Goal: Task Accomplishment & Management: Complete application form

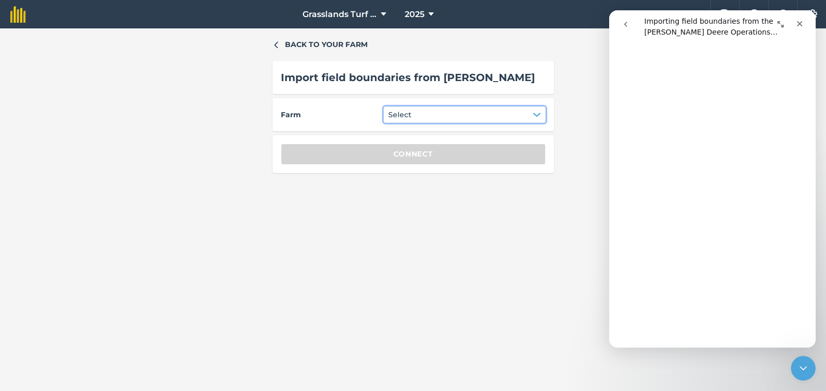
scroll to position [413, 0]
click at [18, 17] on img at bounding box center [17, 14] width 15 height 17
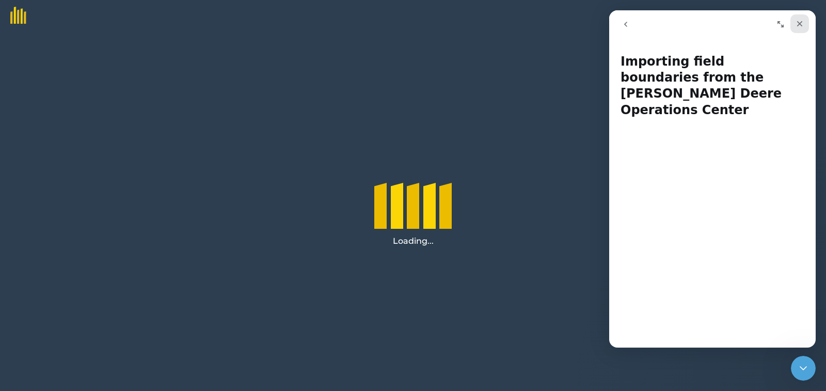
click at [797, 23] on icon "Close" at bounding box center [799, 24] width 8 height 8
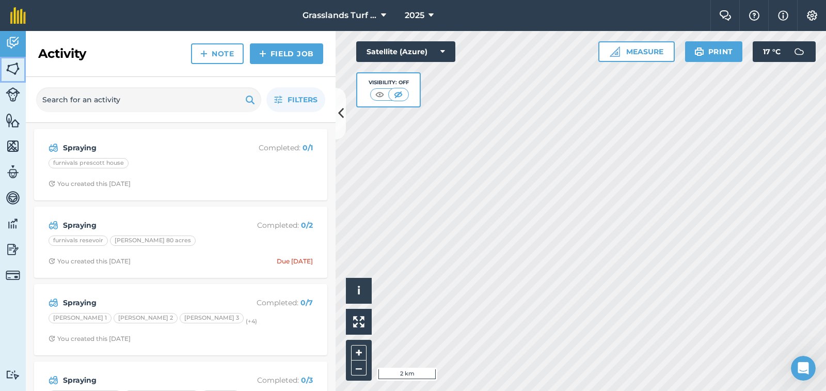
click at [13, 70] on img at bounding box center [13, 68] width 14 height 15
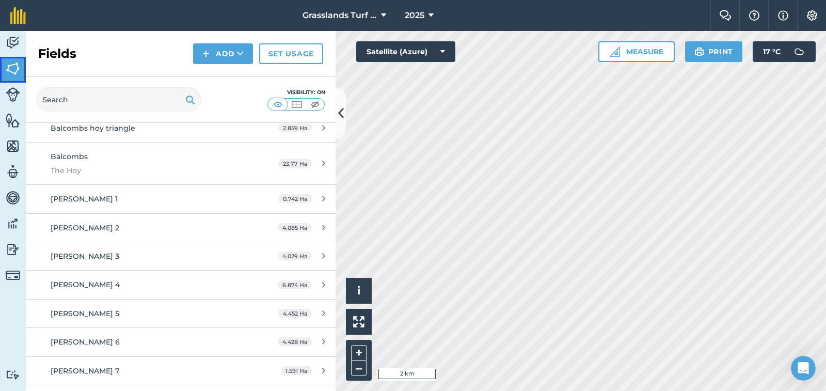
scroll to position [516, 0]
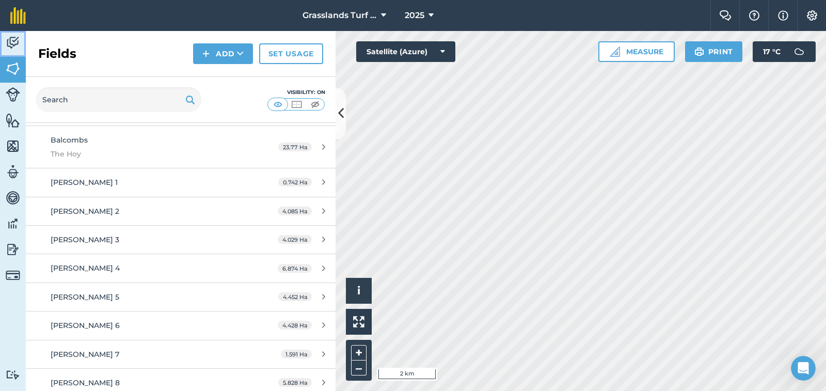
click at [8, 45] on img at bounding box center [13, 42] width 14 height 15
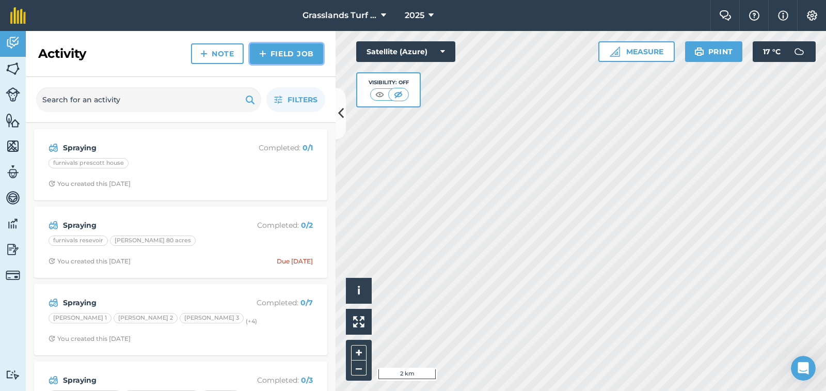
click at [298, 57] on link "Field Job" at bounding box center [286, 53] width 73 height 21
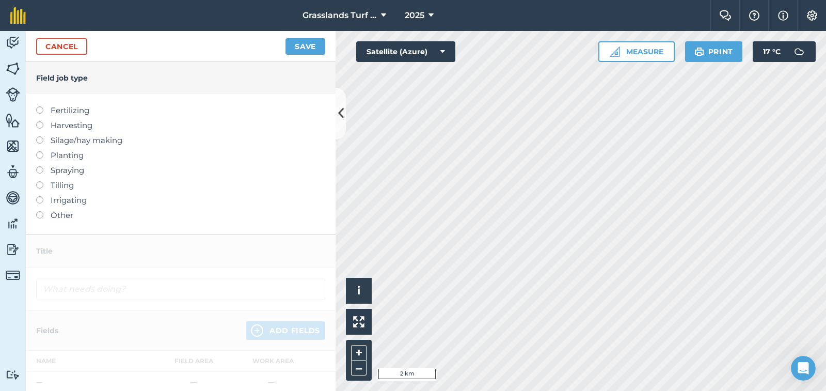
click at [40, 166] on label at bounding box center [43, 166] width 14 height 0
type input "Spraying"
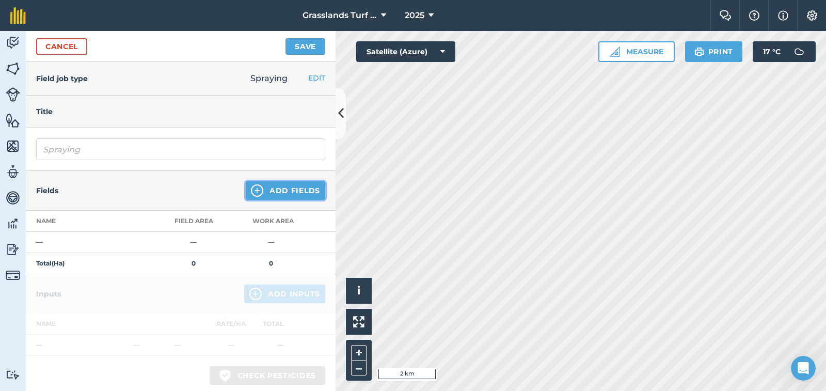
click at [261, 187] on button "Add Fields" at bounding box center [285, 190] width 79 height 19
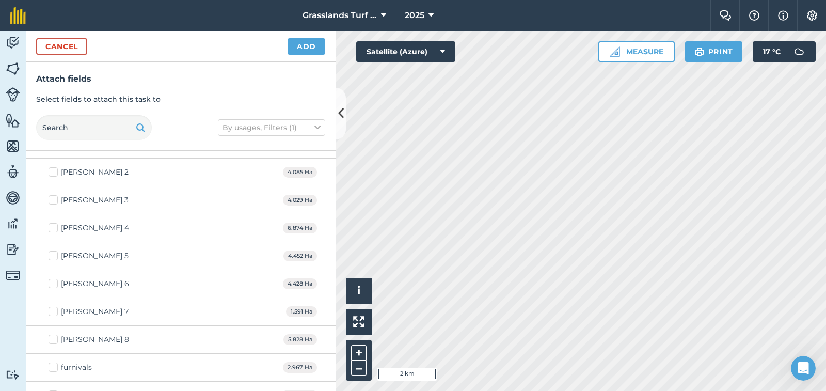
scroll to position [1342, 0]
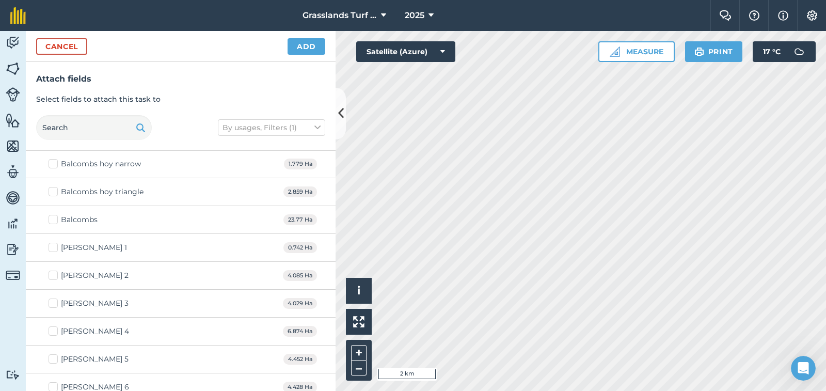
click at [54, 247] on label "[PERSON_NAME] 1" at bounding box center [88, 247] width 78 height 11
click at [54, 247] on input "[PERSON_NAME] 1" at bounding box center [52, 245] width 7 height 7
checkbox input "true"
click at [53, 276] on label "[PERSON_NAME] 2" at bounding box center [89, 275] width 80 height 11
click at [53, 276] on input "[PERSON_NAME] 2" at bounding box center [52, 273] width 7 height 7
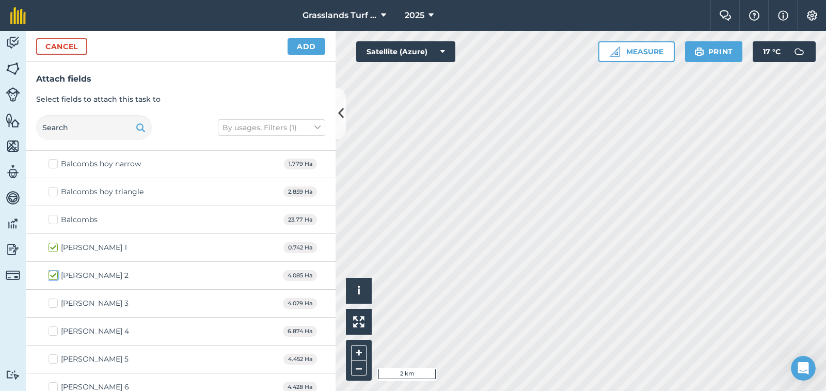
checkbox input "true"
click at [56, 306] on label "[PERSON_NAME] 3" at bounding box center [89, 303] width 80 height 11
click at [55, 304] on input "[PERSON_NAME] 3" at bounding box center [52, 301] width 7 height 7
checkbox input "true"
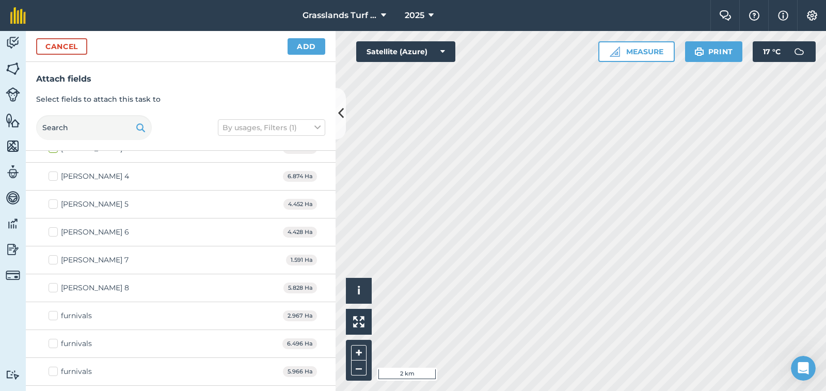
click at [51, 173] on label "[PERSON_NAME] 4" at bounding box center [89, 176] width 81 height 11
click at [51, 173] on input "[PERSON_NAME] 4" at bounding box center [52, 174] width 7 height 7
checkbox input "true"
click at [51, 205] on label "[PERSON_NAME] 5" at bounding box center [89, 204] width 80 height 11
click at [51, 205] on input "[PERSON_NAME] 5" at bounding box center [52, 202] width 7 height 7
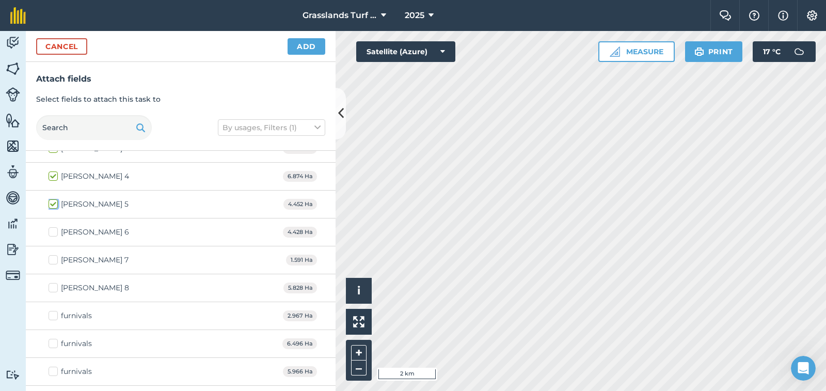
checkbox input "true"
click at [54, 235] on label "[PERSON_NAME] 6" at bounding box center [89, 232] width 81 height 11
click at [54, 233] on input "[PERSON_NAME] 6" at bounding box center [52, 230] width 7 height 7
checkbox input "true"
click at [54, 260] on label "[PERSON_NAME] 7" at bounding box center [89, 259] width 80 height 11
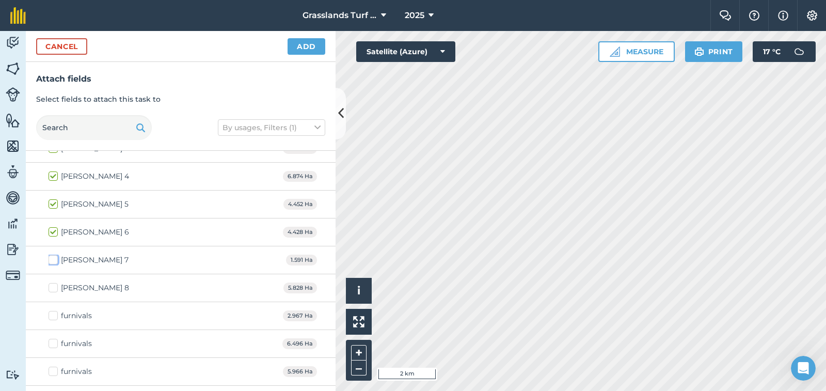
click at [54, 260] on input "[PERSON_NAME] 7" at bounding box center [52, 257] width 7 height 7
checkbox input "true"
click at [51, 289] on label "[PERSON_NAME] 8" at bounding box center [89, 287] width 81 height 11
click at [51, 289] on input "[PERSON_NAME] 8" at bounding box center [52, 285] width 7 height 7
checkbox input "true"
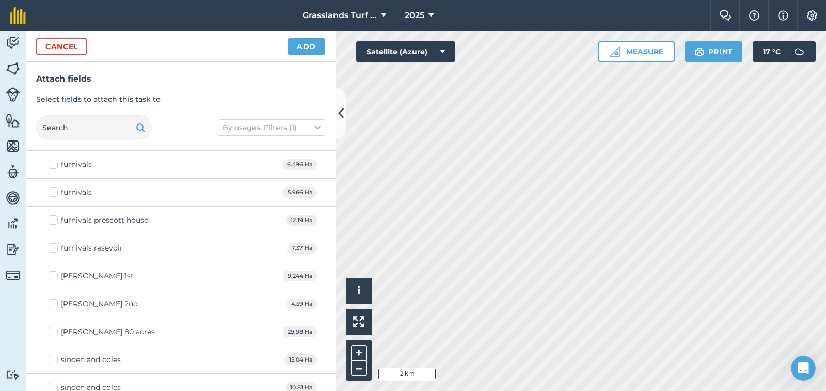
scroll to position [1687, 0]
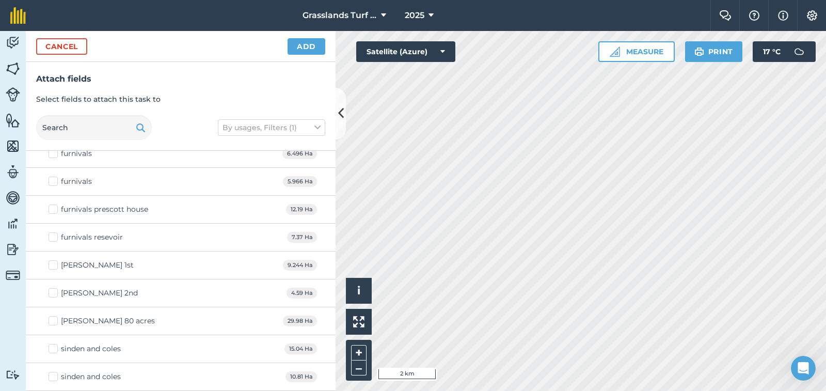
click at [53, 266] on label "[PERSON_NAME] 1st" at bounding box center [91, 265] width 85 height 11
click at [53, 266] on input "[PERSON_NAME] 1st" at bounding box center [52, 263] width 7 height 7
checkbox input "true"
click at [304, 49] on button "Add" at bounding box center [306, 46] width 38 height 17
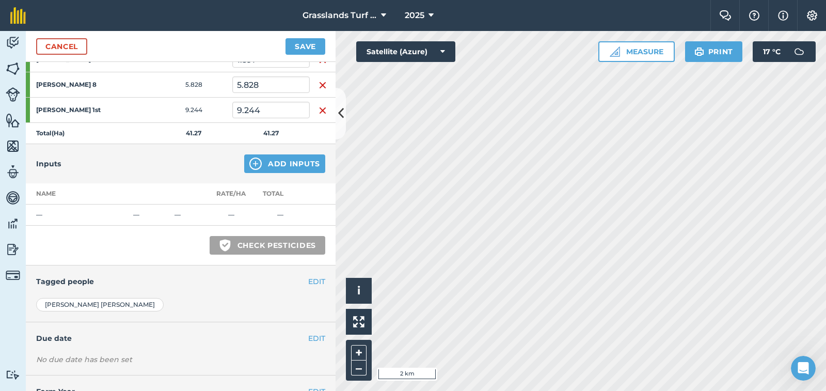
scroll to position [361, 0]
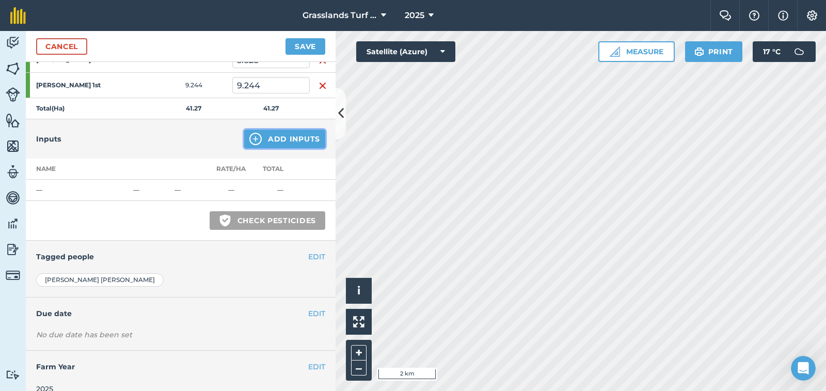
click at [268, 138] on button "Add Inputs" at bounding box center [284, 139] width 81 height 19
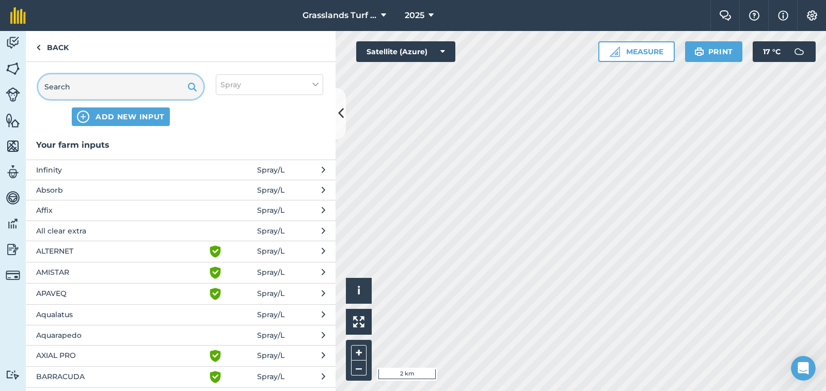
click at [75, 87] on input "text" at bounding box center [120, 86] width 165 height 25
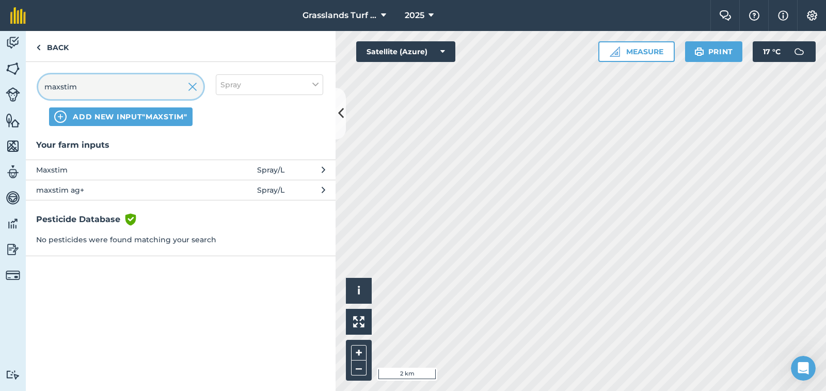
type input "maxstim"
click at [66, 166] on span "Maxstim" at bounding box center [120, 169] width 169 height 11
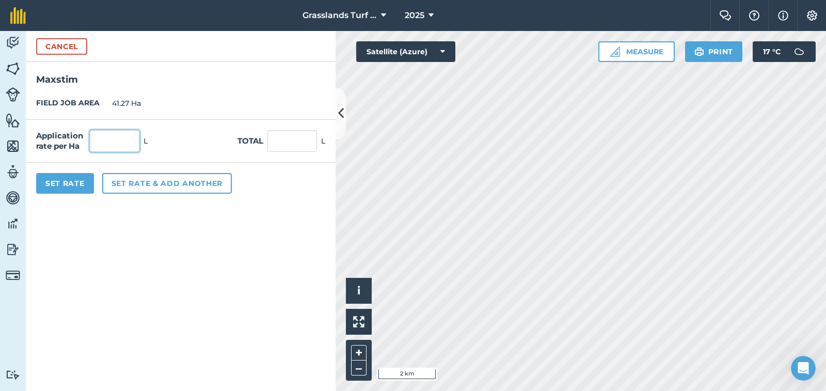
click at [113, 138] on input "text" at bounding box center [115, 141] width 50 height 22
type input "2.5"
type input "103.175"
click at [118, 183] on button "Set rate & add another" at bounding box center [167, 183] width 130 height 21
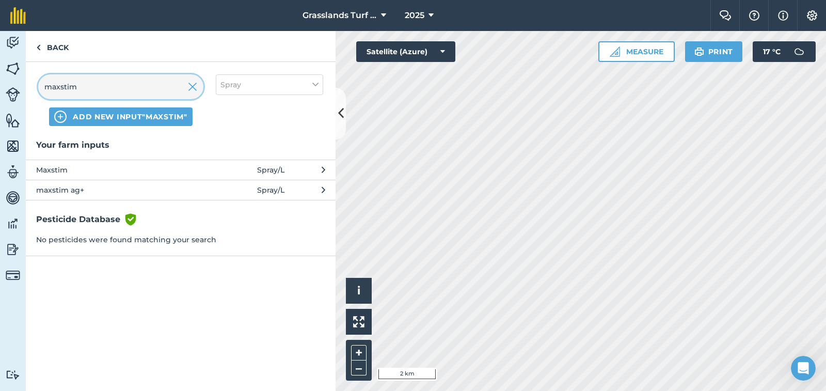
click at [85, 88] on input "maxstim" at bounding box center [120, 86] width 165 height 25
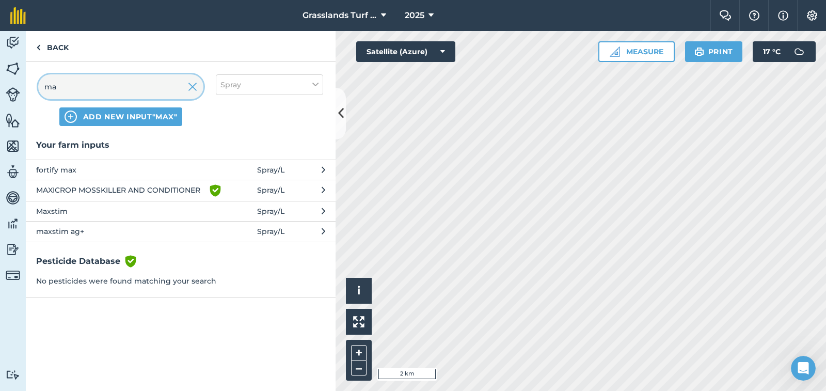
type input "m"
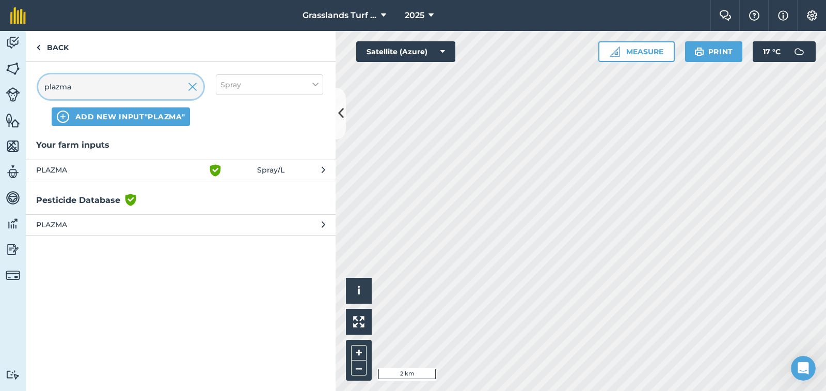
type input "plazma"
click at [58, 173] on span "PLAZMA" at bounding box center [120, 170] width 169 height 12
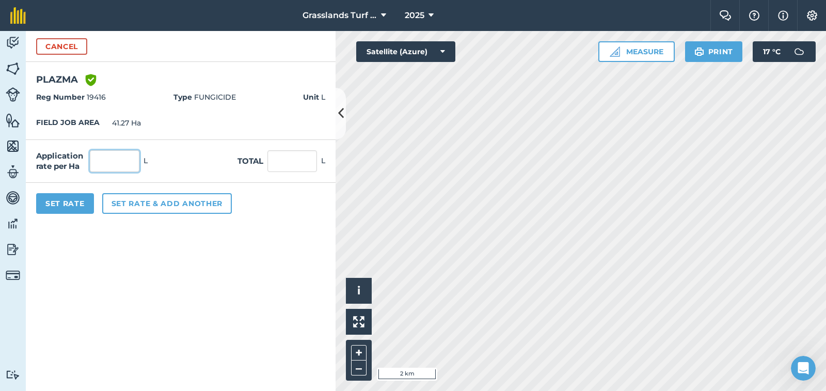
click at [115, 162] on input "text" at bounding box center [115, 161] width 50 height 22
type input "1"
type input "41.27"
click at [64, 203] on button "Set Rate" at bounding box center [65, 203] width 58 height 21
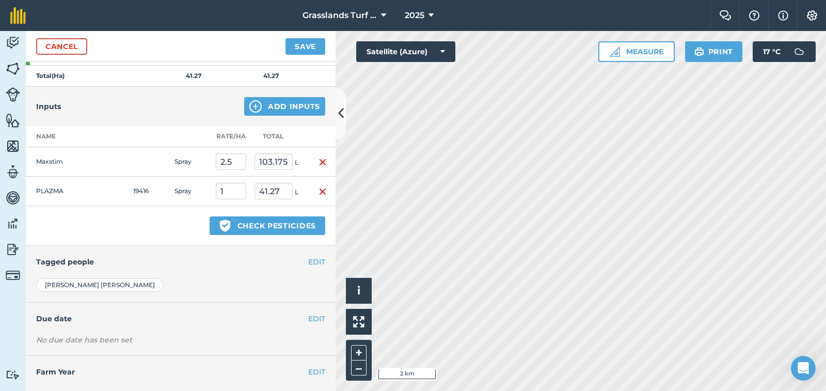
scroll to position [413, 0]
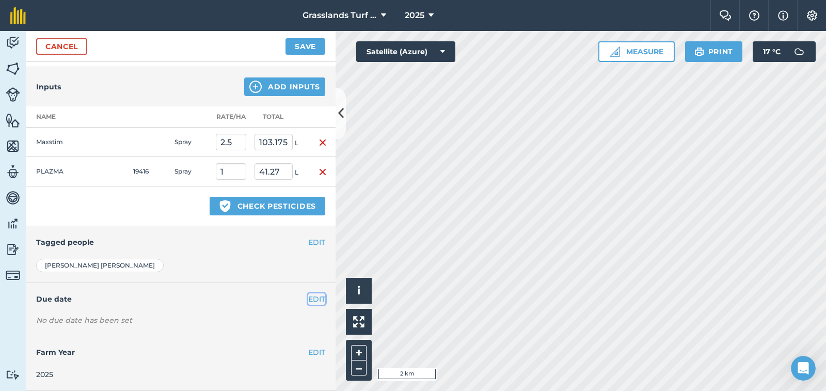
click at [308, 299] on button "EDIT" at bounding box center [316, 298] width 17 height 11
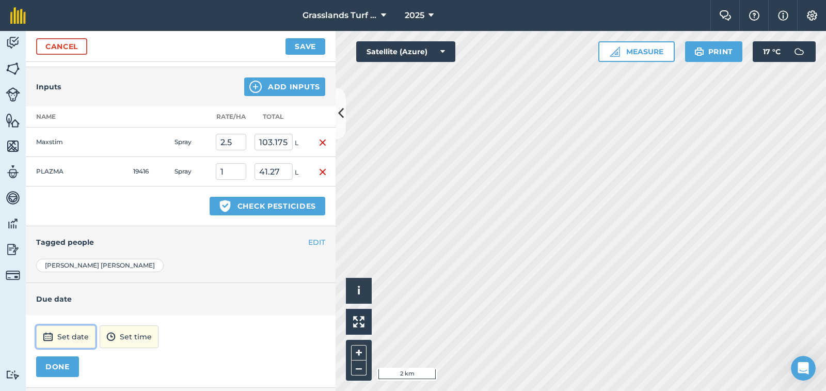
click at [63, 330] on button "Set date" at bounding box center [65, 336] width 59 height 23
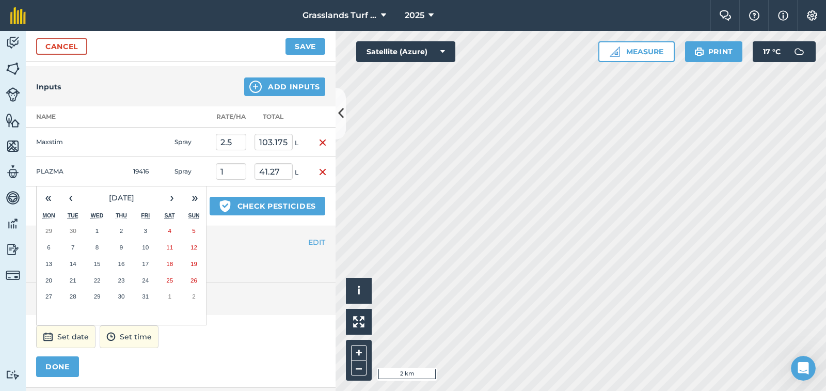
click at [99, 246] on button "8" at bounding box center [97, 247] width 24 height 17
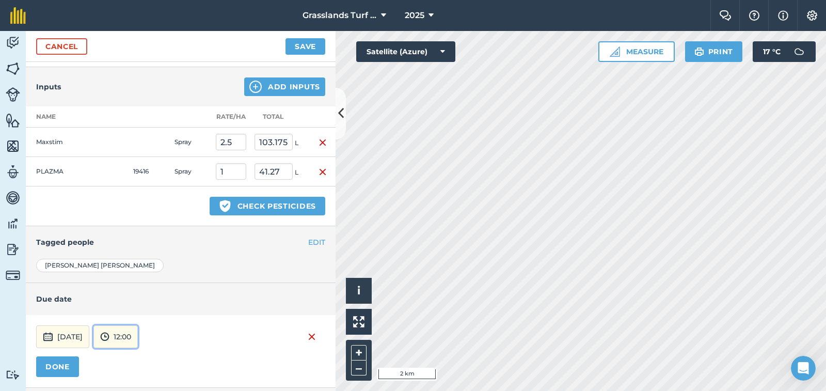
click at [138, 342] on button "12:00" at bounding box center [115, 336] width 44 height 23
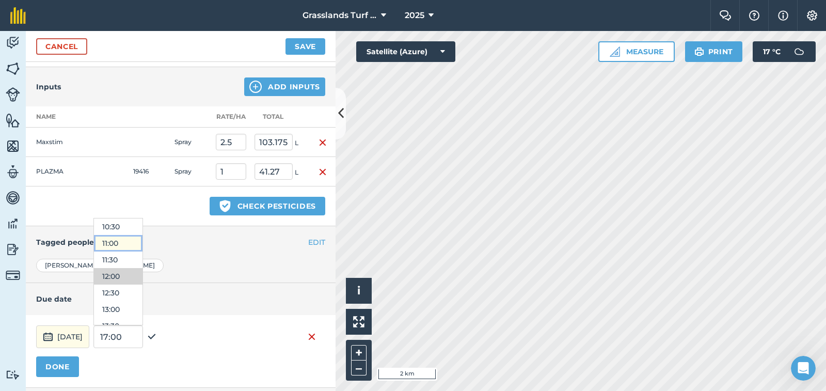
click at [142, 245] on button "11:00" at bounding box center [118, 243] width 49 height 17
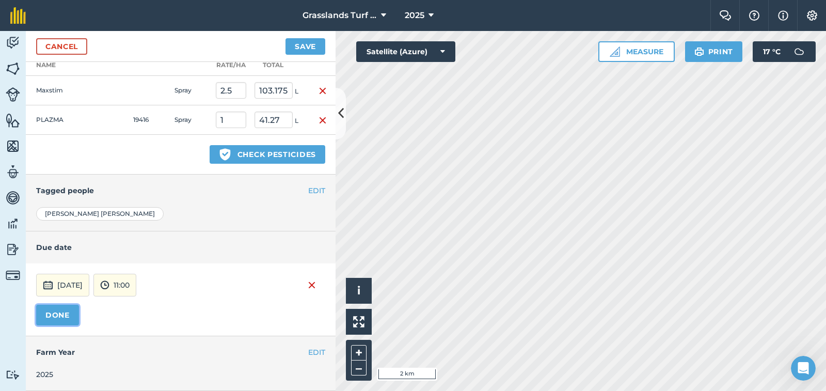
click at [57, 313] on button "DONE" at bounding box center [57, 314] width 43 height 21
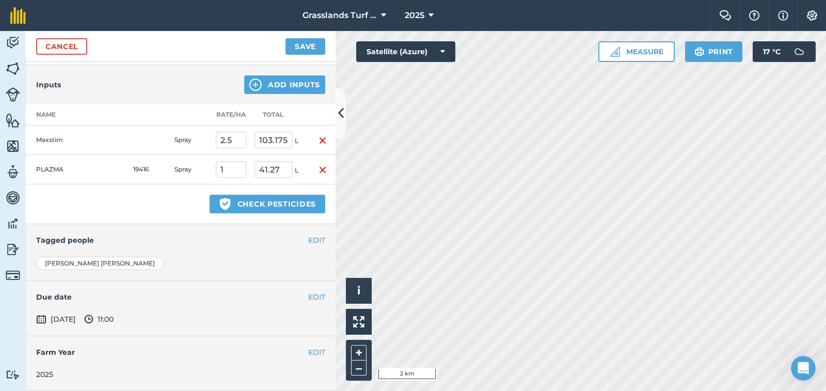
scroll to position [415, 0]
click at [301, 47] on button "Save" at bounding box center [305, 46] width 40 height 17
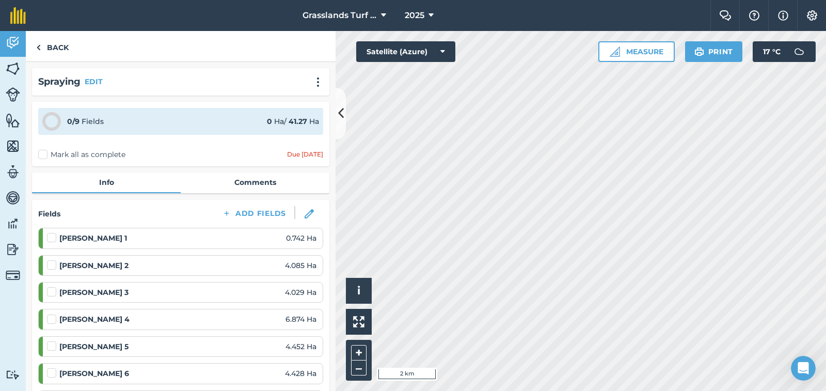
click at [42, 155] on label "Mark all as complete" at bounding box center [81, 154] width 87 height 11
click at [42, 155] on input "Mark all as complete" at bounding box center [41, 152] width 7 height 7
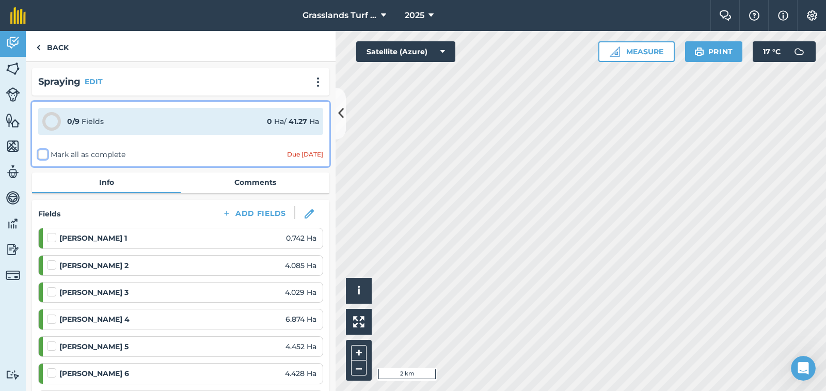
checkbox input "false"
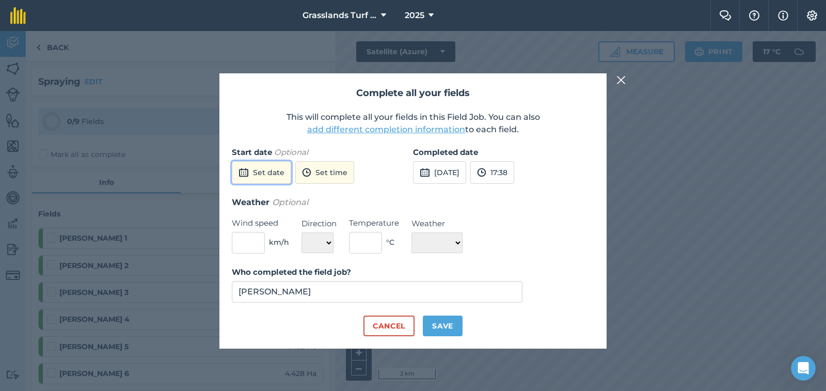
click at [272, 170] on button "Set date" at bounding box center [261, 172] width 59 height 23
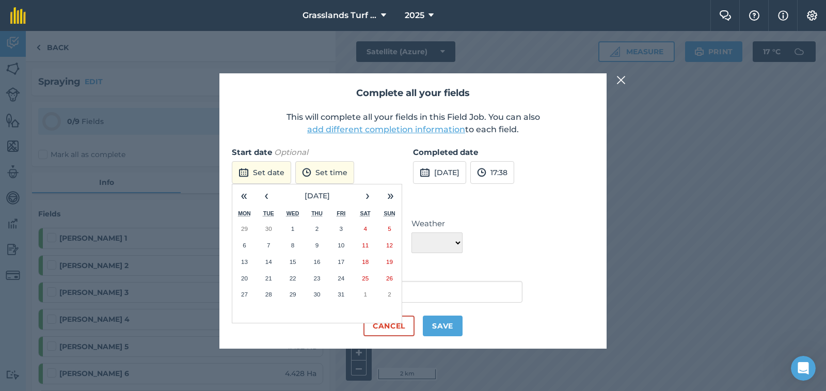
click at [294, 246] on abbr "8" at bounding box center [292, 245] width 3 height 7
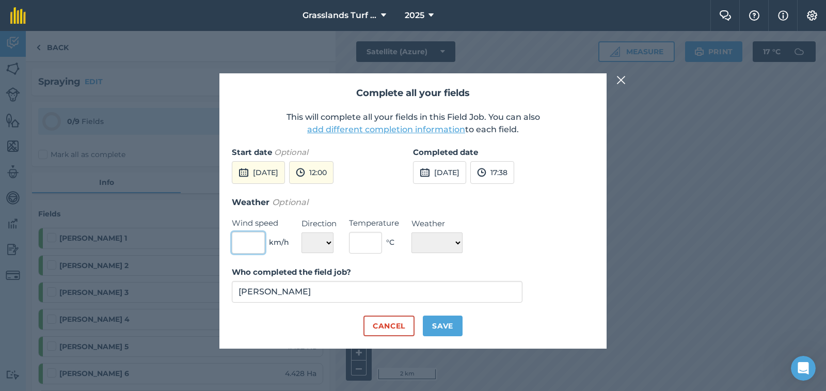
click at [245, 243] on input "text" at bounding box center [248, 243] width 33 height 22
type input "4"
click at [329, 243] on select "N NE E SE S SW W NW" at bounding box center [317, 242] width 32 height 21
select select "SE"
click at [301, 232] on select "N NE E SE S SW W NW" at bounding box center [317, 242] width 32 height 21
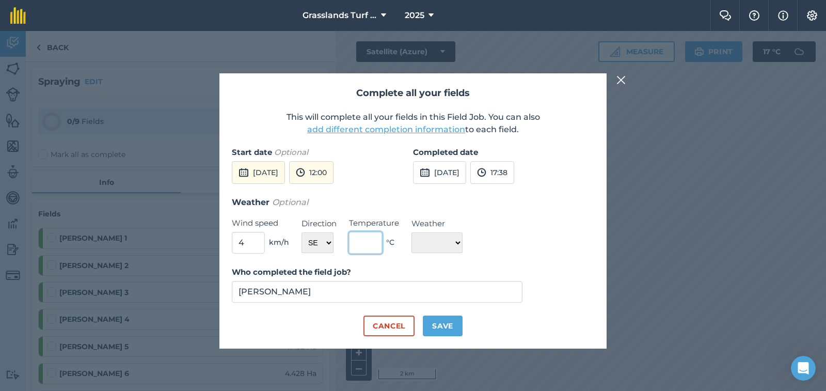
click at [362, 239] on input "text" at bounding box center [365, 243] width 33 height 22
type input "14"
click at [462, 240] on select "☀️ Sunny 🌧 Rainy ⛅️ Cloudy 🌨 Snow ❄️ Icy" at bounding box center [436, 242] width 51 height 21
select select "Sunny"
click at [411, 232] on select "☀️ Sunny 🌧 Rainy ⛅️ Cloudy 🌨 Snow ❄️ Icy" at bounding box center [436, 242] width 51 height 21
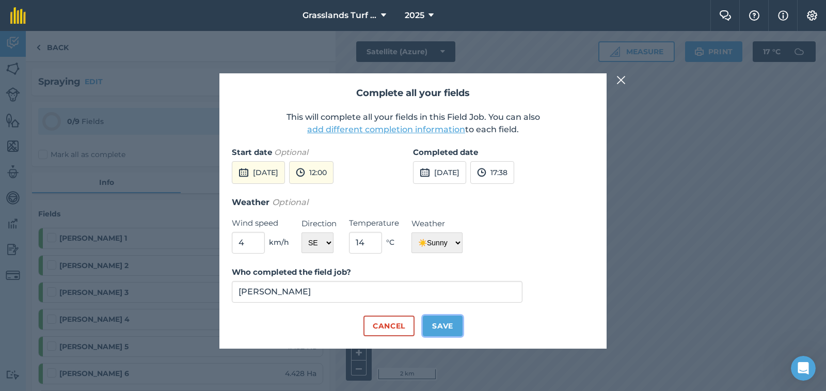
click at [432, 319] on button "Save" at bounding box center [443, 325] width 40 height 21
checkbox input "true"
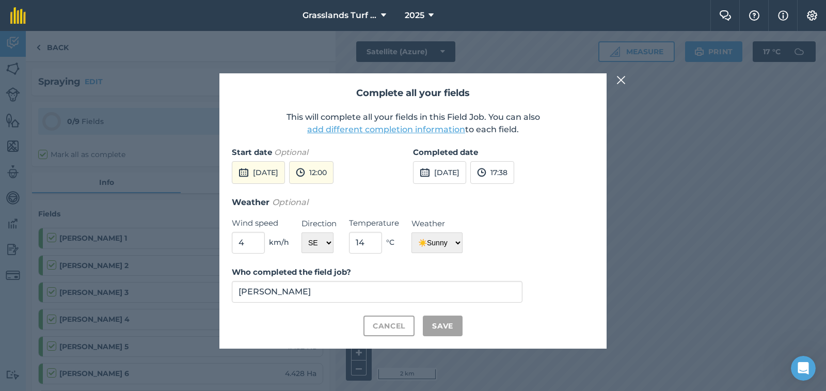
checkbox input "true"
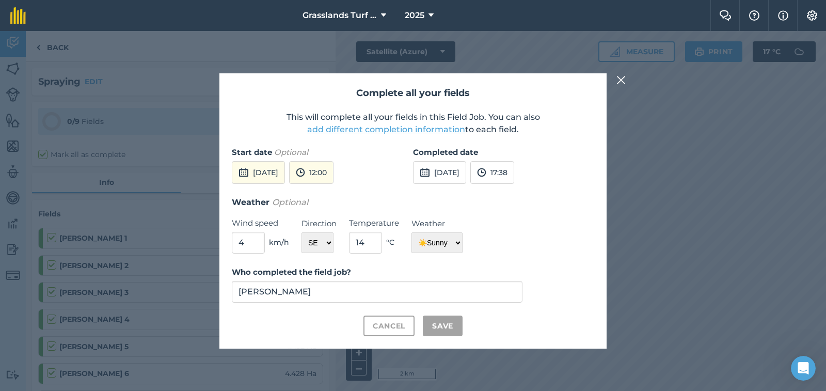
checkbox input "true"
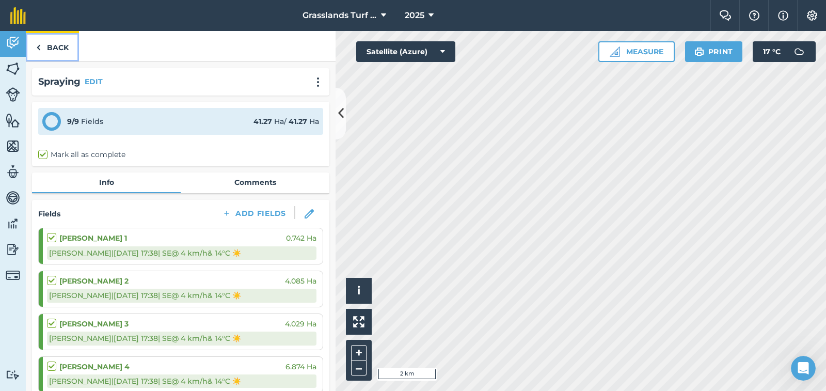
click at [54, 45] on link "Back" at bounding box center [52, 46] width 53 height 30
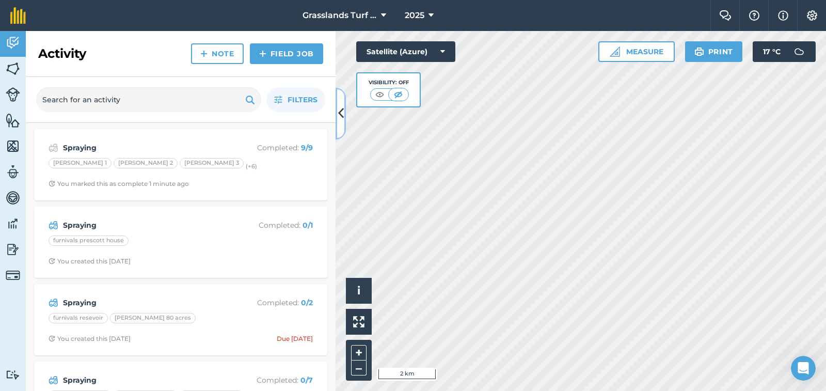
click at [341, 115] on icon at bounding box center [341, 113] width 6 height 18
